Goal: Task Accomplishment & Management: Complete application form

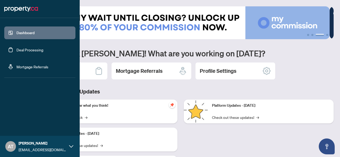
click at [20, 49] on link "Deal Processing" at bounding box center [29, 50] width 27 height 5
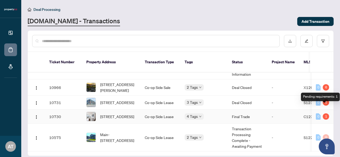
click at [323, 114] on div "1" at bounding box center [326, 117] width 6 height 6
click at [280, 110] on td "-" at bounding box center [283, 117] width 32 height 14
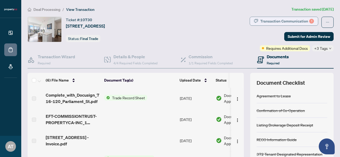
click at [282, 21] on div "Transaction Communication 1" at bounding box center [287, 21] width 54 height 8
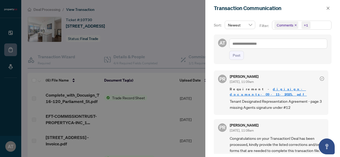
scroll to position [1, 0]
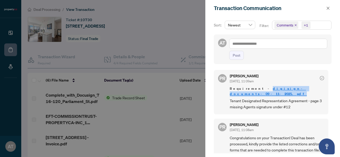
drag, startPoint x: 308, startPoint y: 89, endPoint x: 251, endPoint y: 89, distance: 56.5
click at [251, 89] on span "Requirement - digisign-documents-09-11-2025.pdf" at bounding box center [277, 91] width 94 height 11
copy link "digisign-documents-09-11-2025.pdf"
click at [270, 87] on link "digisign-documents-09-11-2025.pdf" at bounding box center [268, 92] width 77 height 10
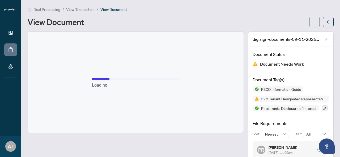
click at [281, 24] on div "View Document" at bounding box center [167, 22] width 278 height 8
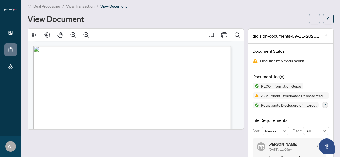
scroll to position [273, 0]
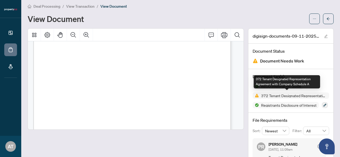
drag, startPoint x: 282, startPoint y: 98, endPoint x: 173, endPoint y: 95, distance: 108.6
click at [157, 95] on span "void and all monies paid thereon shall be returned to the Tenant without intere…" at bounding box center [104, 94] width 104 height 3
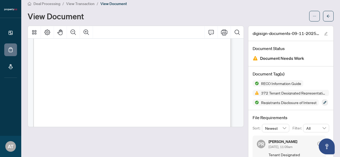
scroll to position [0, 0]
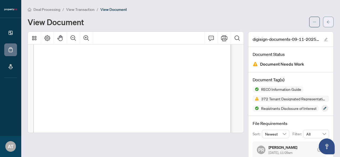
click at [326, 21] on icon "arrow-left" at bounding box center [328, 22] width 4 height 4
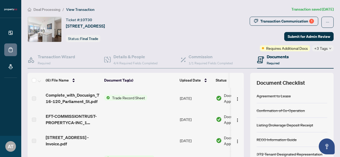
scroll to position [64, 0]
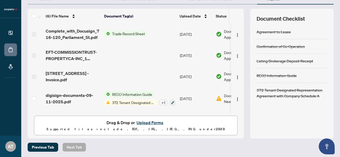
click at [152, 122] on button "Upload Forms" at bounding box center [150, 122] width 30 height 7
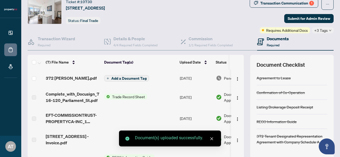
scroll to position [0, 0]
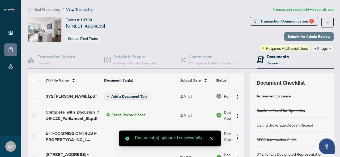
click at [304, 39] on span "Submit for Admin Review" at bounding box center [308, 36] width 42 height 8
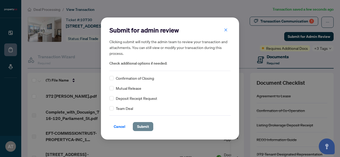
click at [152, 127] on button "Submit" at bounding box center [143, 126] width 20 height 9
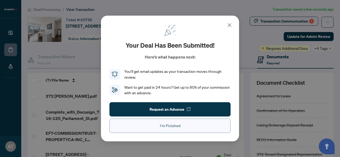
click at [174, 128] on span "I'm Finished" at bounding box center [170, 126] width 20 height 8
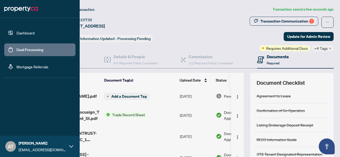
click at [19, 50] on link "Deal Processing" at bounding box center [29, 50] width 27 height 5
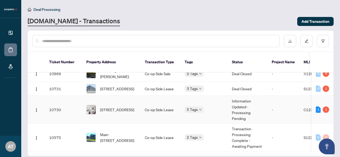
scroll to position [84, 0]
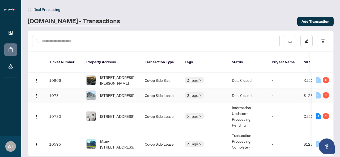
click at [221, 93] on div "3 Tags" at bounding box center [203, 95] width 39 height 6
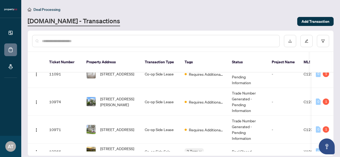
scroll to position [12, 0]
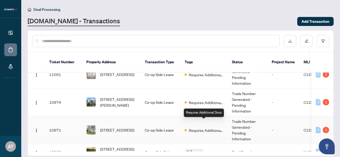
click at [202, 128] on span "Requires Additional Docs" at bounding box center [206, 131] width 35 height 6
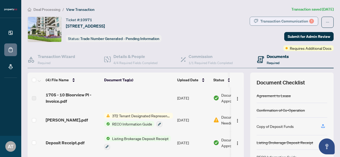
click at [272, 22] on div "Transaction Communication 1" at bounding box center [287, 21] width 54 height 8
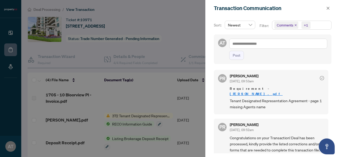
click at [261, 92] on link "Katie.pdf" at bounding box center [256, 94] width 53 height 5
drag, startPoint x: 272, startPoint y: 88, endPoint x: 252, endPoint y: 89, distance: 20.2
click at [252, 89] on span "Requirement - Katie.pdf" at bounding box center [277, 91] width 94 height 11
click at [176, 67] on div at bounding box center [170, 78] width 340 height 157
click at [330, 8] on button "button" at bounding box center [327, 8] width 7 height 6
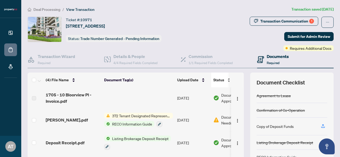
scroll to position [64, 0]
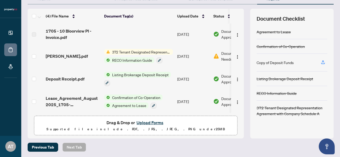
click at [145, 121] on button "Upload Forms" at bounding box center [150, 122] width 30 height 7
click at [45, 120] on div "Drag & Drop or Upload Forms Supported files include .PDF, .JPG, .JPEG, .PNG und…" at bounding box center [135, 125] width 196 height 13
click at [144, 122] on button "Upload Forms" at bounding box center [150, 122] width 30 height 7
click at [154, 122] on button "Upload Forms" at bounding box center [150, 122] width 30 height 7
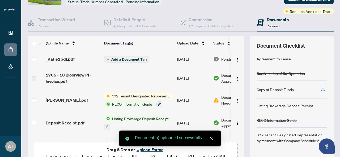
scroll to position [0, 0]
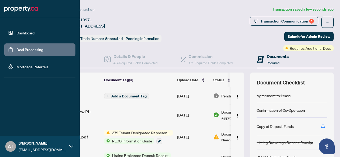
click at [16, 48] on link "Deal Processing" at bounding box center [29, 50] width 27 height 5
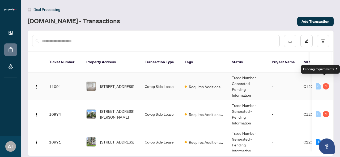
click at [324, 83] on div "1" at bounding box center [326, 86] width 6 height 6
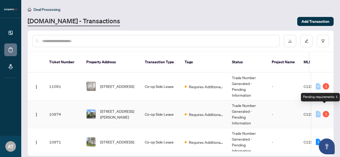
click at [325, 111] on div "1" at bounding box center [326, 114] width 6 height 6
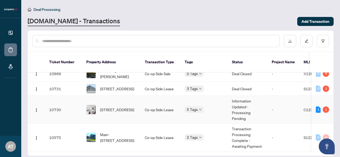
scroll to position [86, 0]
